Goal: Information Seeking & Learning: Learn about a topic

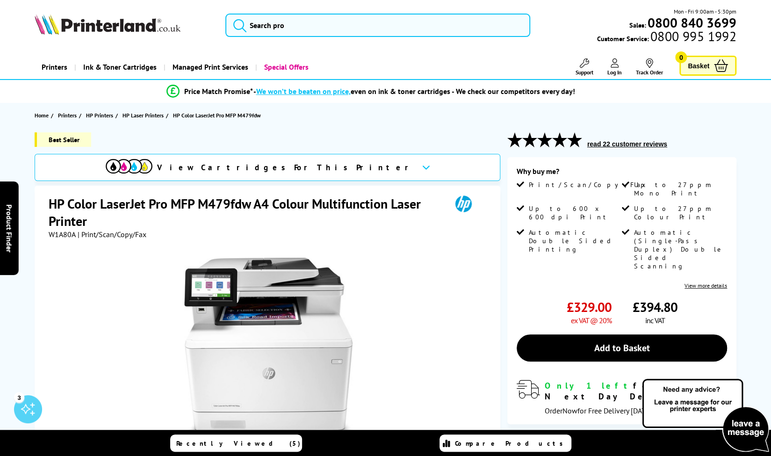
click at [358, 161] on div "View Cartridges For This Printer" at bounding box center [268, 167] width 466 height 27
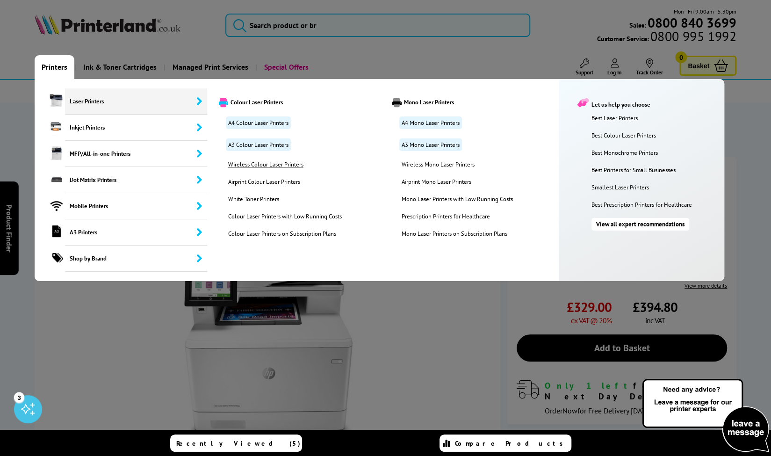
click at [261, 163] on link "Wireless Colour Laser Printers" at bounding box center [289, 164] width 137 height 8
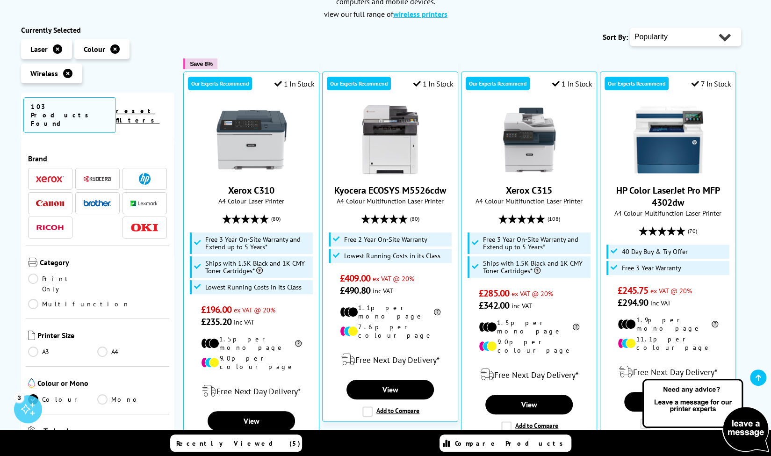
scroll to position [187, 0]
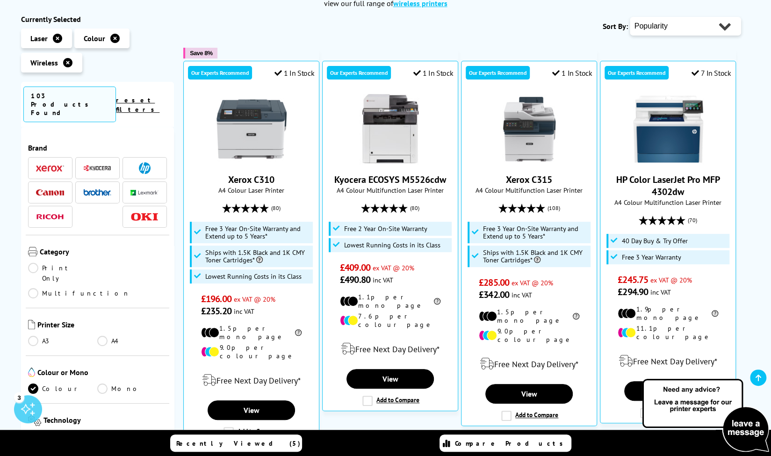
click at [144, 162] on img at bounding box center [145, 168] width 12 height 12
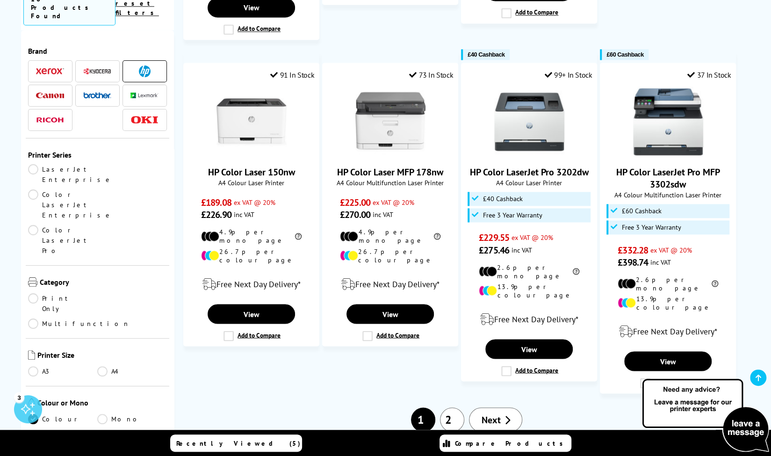
scroll to position [889, 0]
